Goal: Find specific page/section

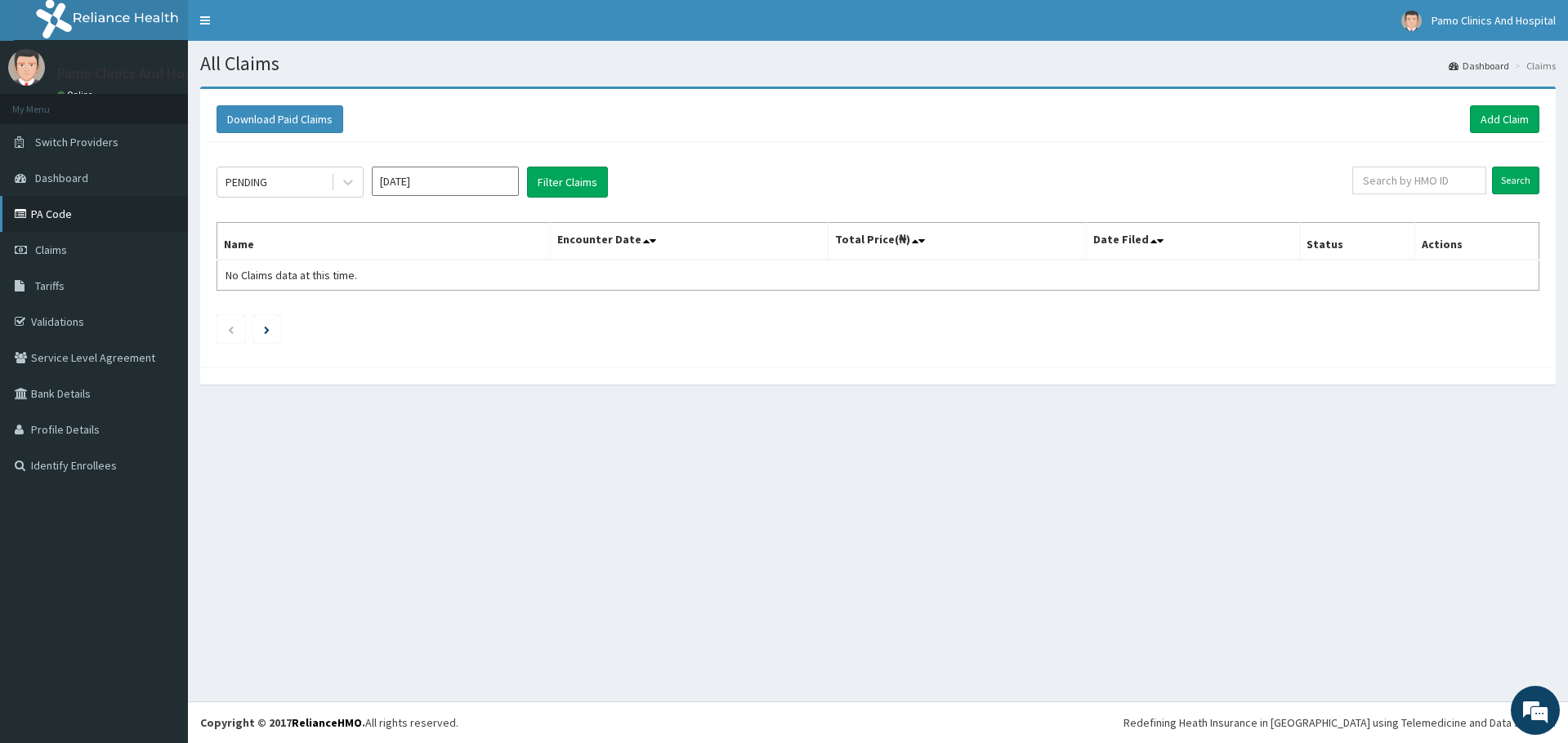
click at [47, 219] on link "PA Code" at bounding box center [94, 213] width 188 height 36
